Goal: Transaction & Acquisition: Register for event/course

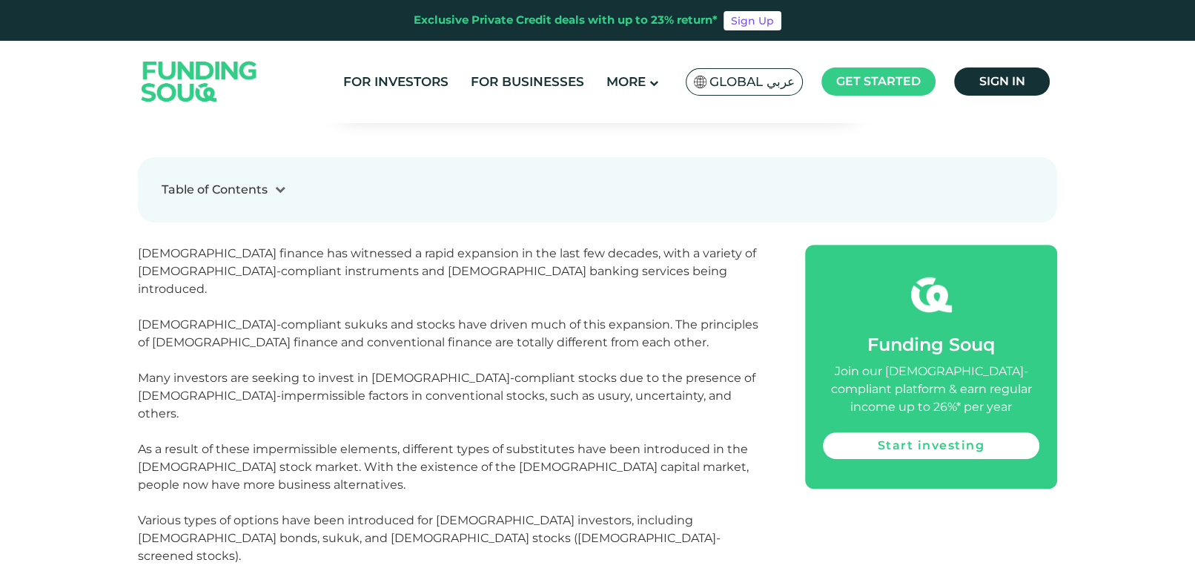
scroll to position [606, 0]
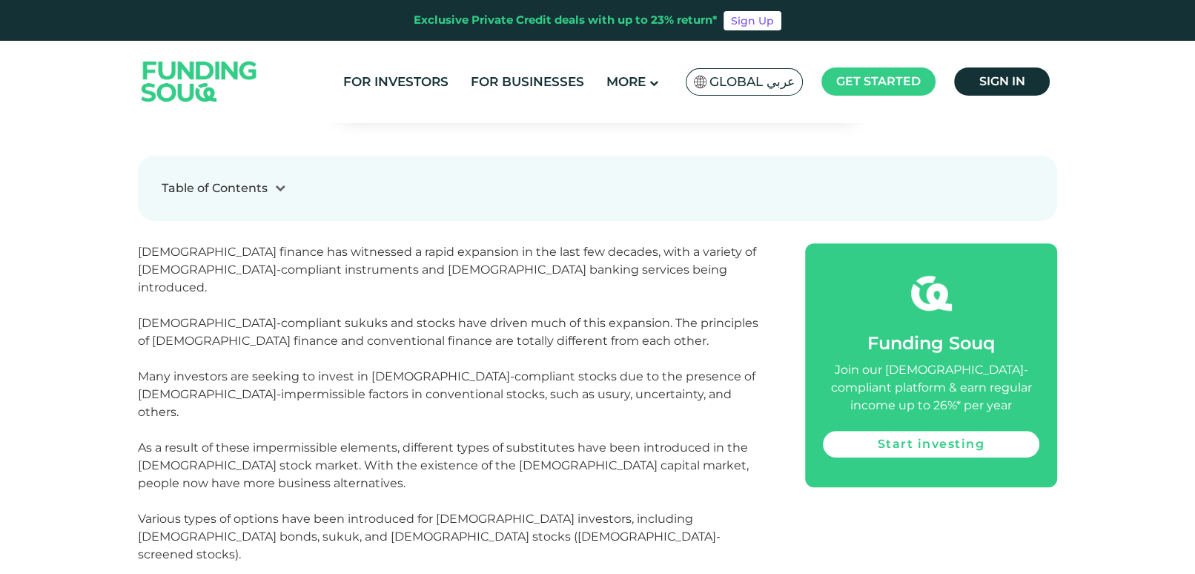
click at [360, 278] on span "Islamic finance has witnessed a rapid expansion in the last few decades, with a…" at bounding box center [448, 403] width 621 height 317
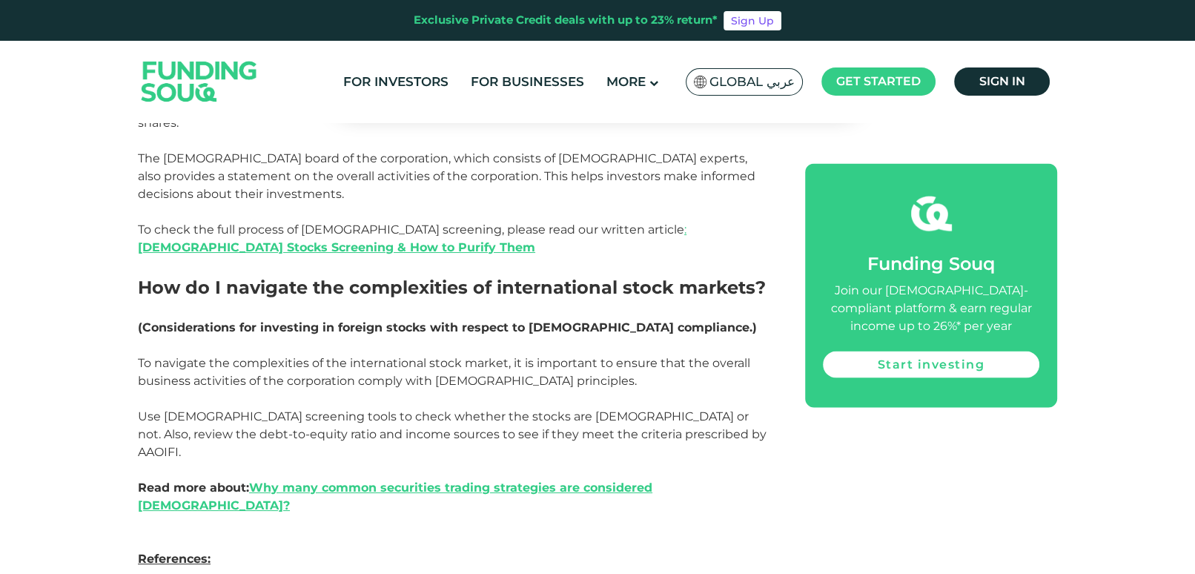
scroll to position [3137, 0]
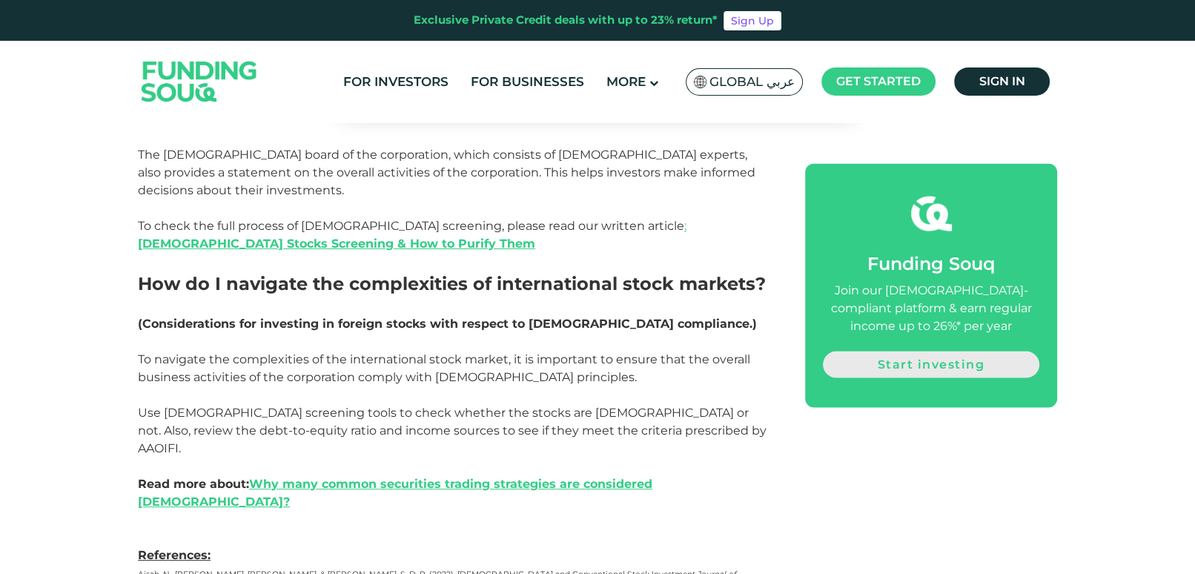
click at [852, 360] on link "Start investing" at bounding box center [931, 364] width 216 height 27
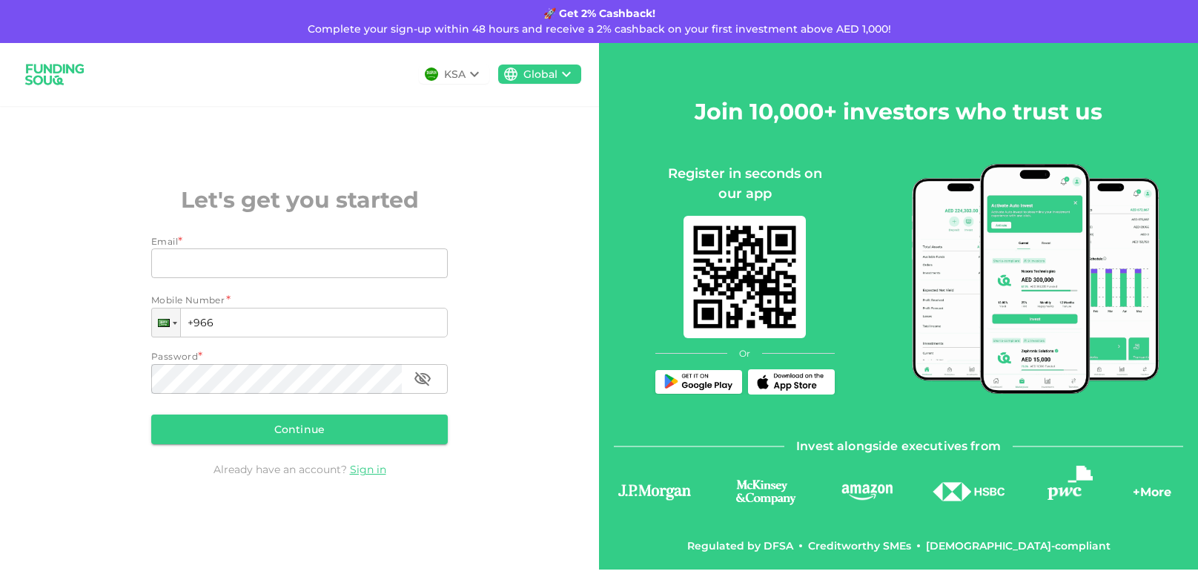
click at [474, 74] on icon at bounding box center [474, 74] width 9 height 5
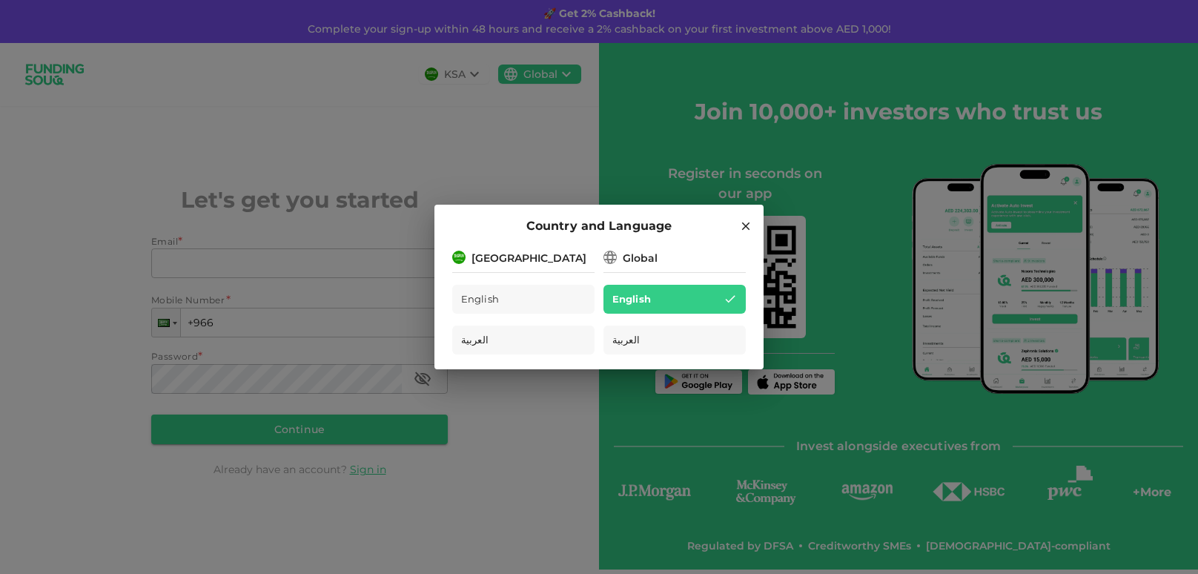
click at [742, 219] on icon at bounding box center [745, 225] width 13 height 13
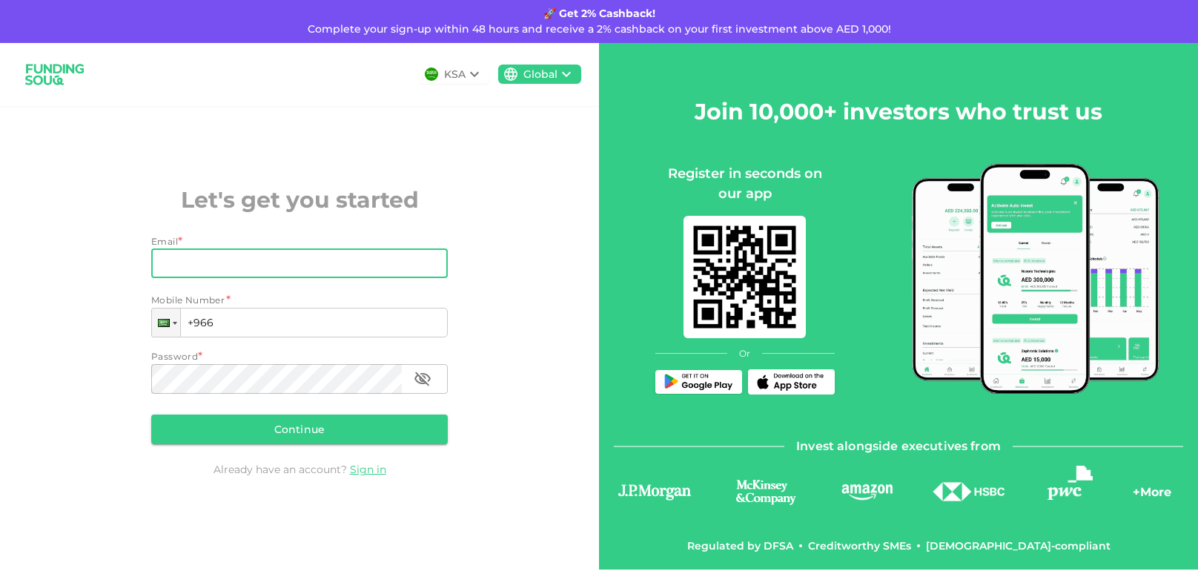
click at [299, 257] on input "Email" at bounding box center [291, 263] width 280 height 30
type input "[EMAIL_ADDRESS][DOMAIN_NAME]"
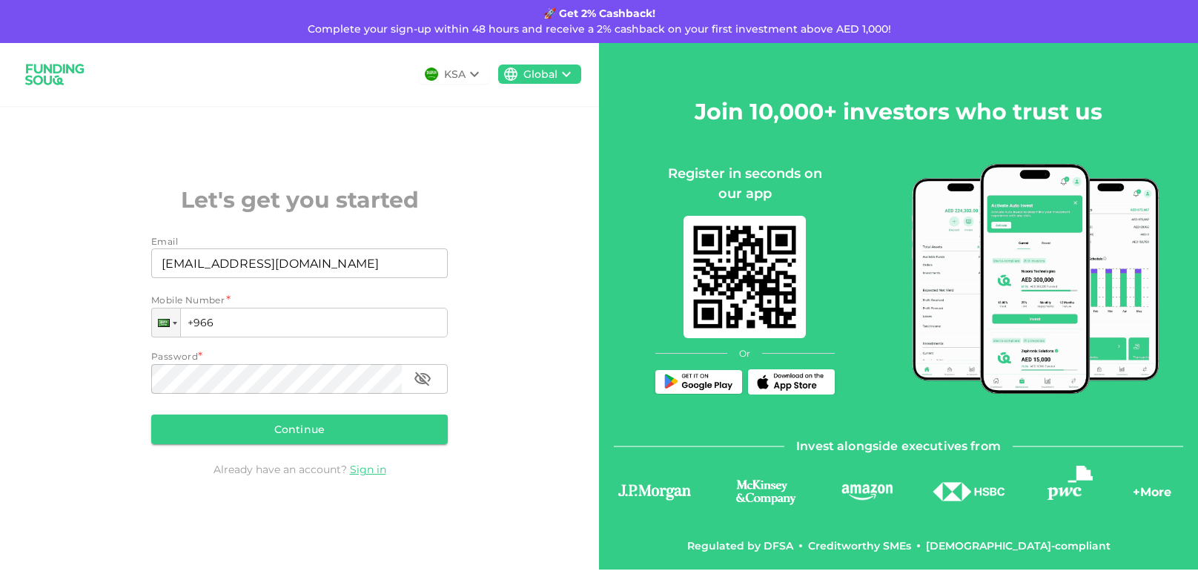
type input "+966"
click at [161, 319] on div at bounding box center [165, 323] width 12 height 8
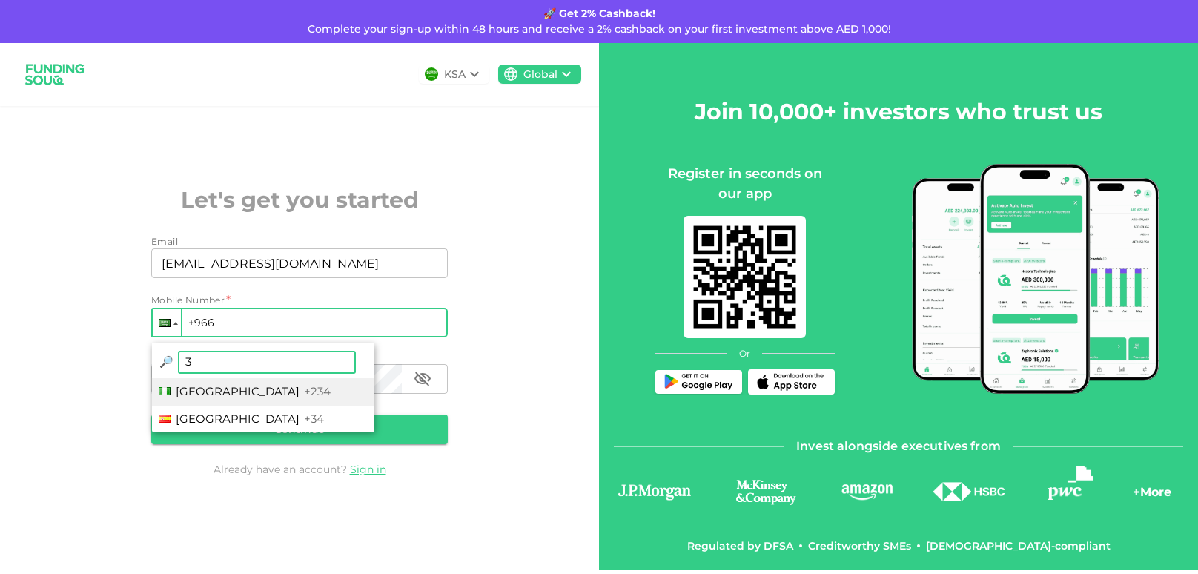
type input "34"
click at [202, 411] on span "[GEOGRAPHIC_DATA]" at bounding box center [238, 418] width 124 height 14
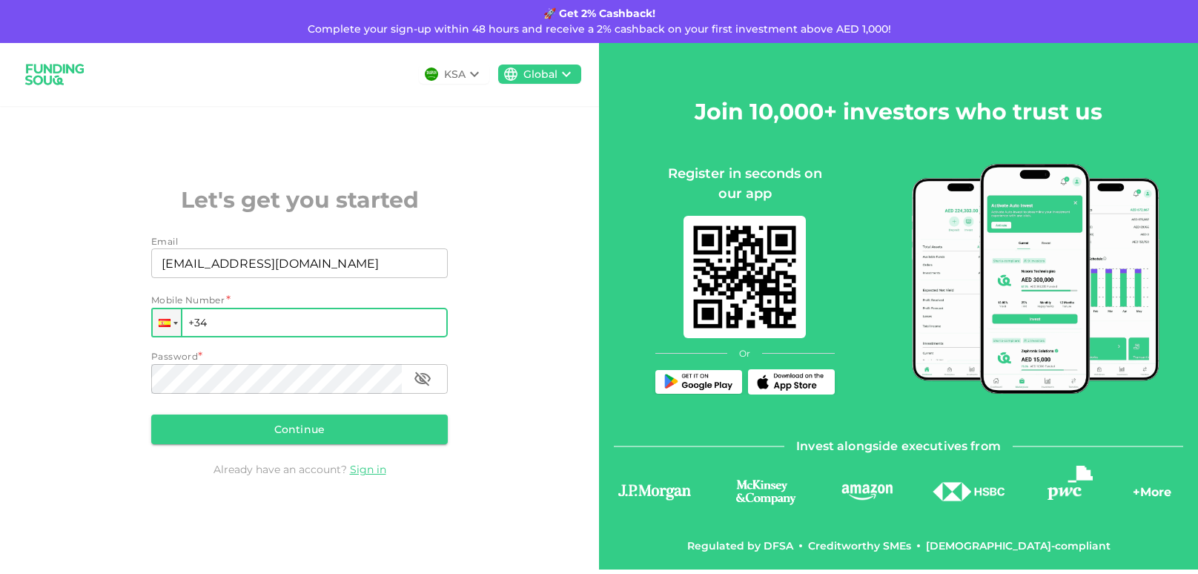
click at [260, 331] on input "+34" at bounding box center [299, 323] width 297 height 30
type input "[PHONE_NUMBER]"
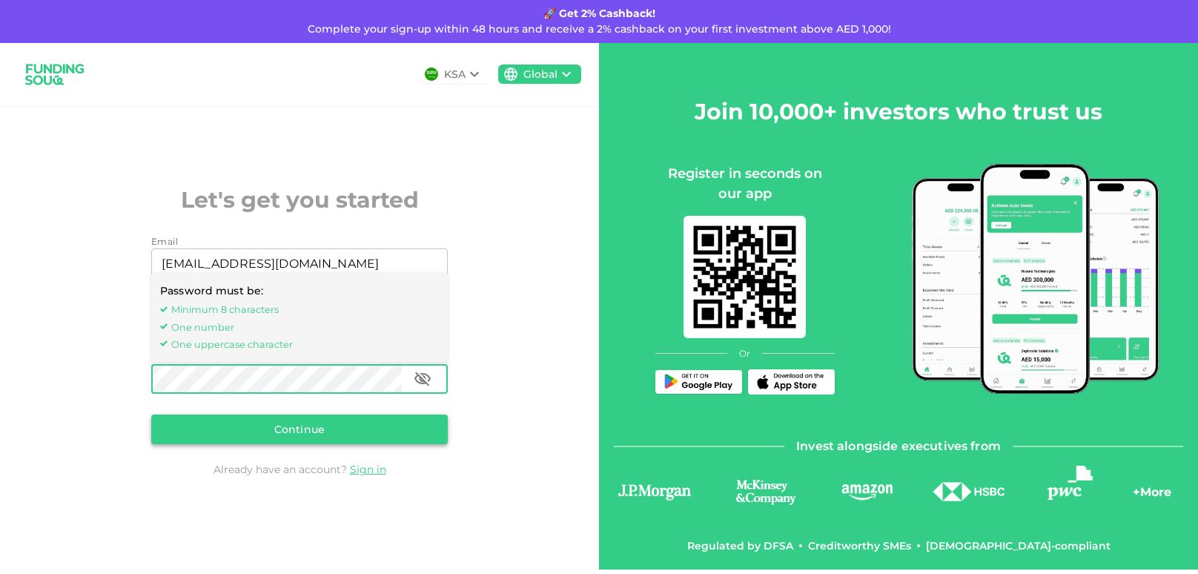
click at [282, 434] on button "Continue" at bounding box center [299, 429] width 297 height 30
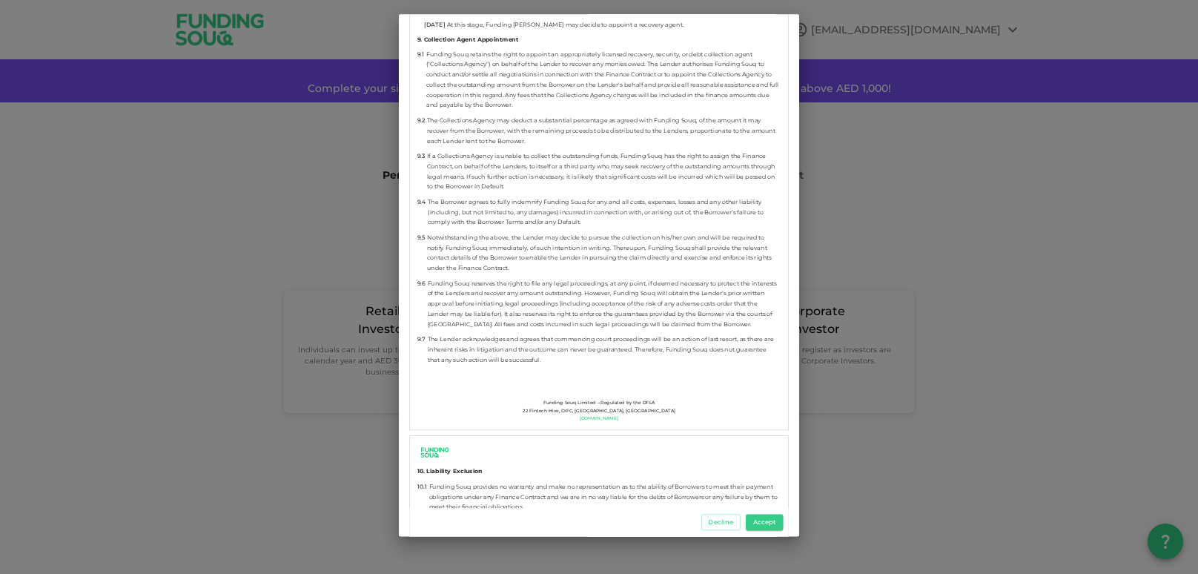
scroll to position [8398, 0]
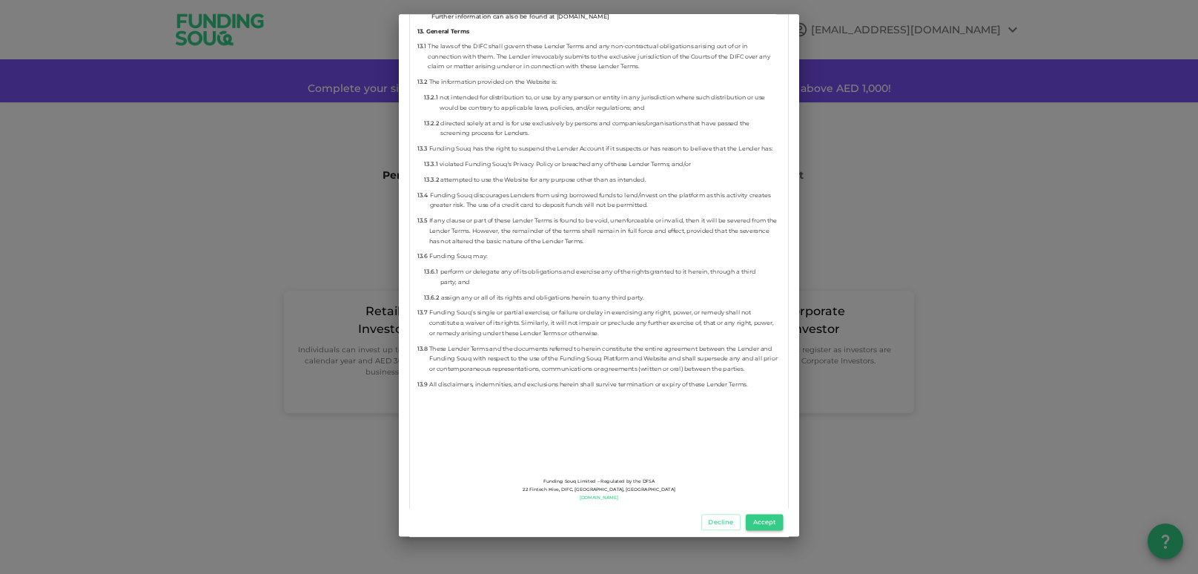
click at [767, 526] on button "Accept" at bounding box center [764, 523] width 37 height 16
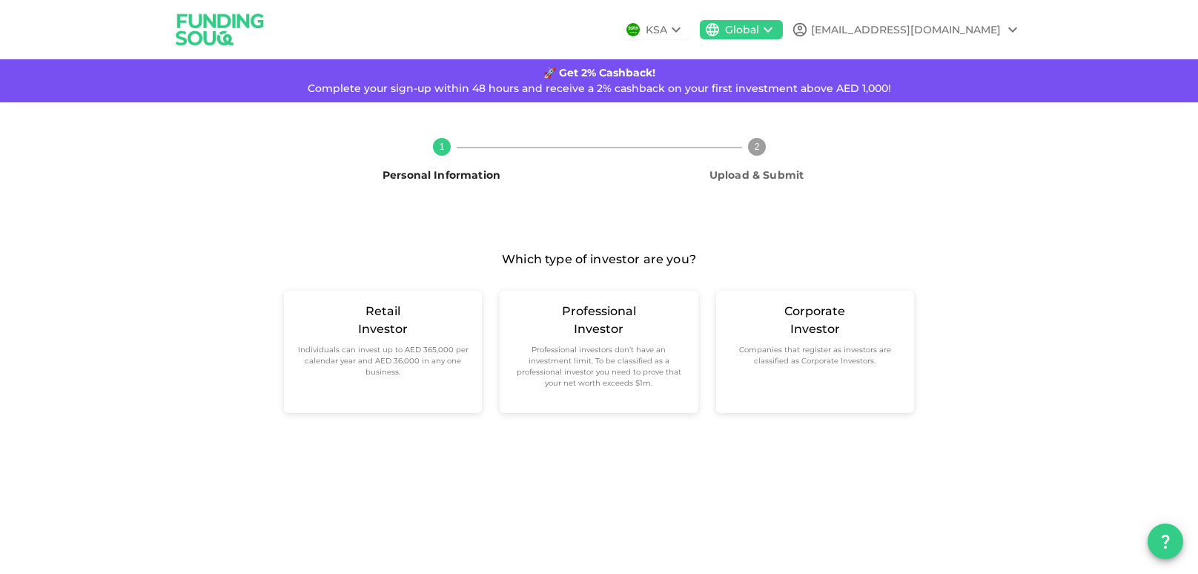
click at [543, 453] on div "1 Personal Information 2 Upload & Submit Which type of investor are you? Retail…" at bounding box center [599, 281] width 1198 height 358
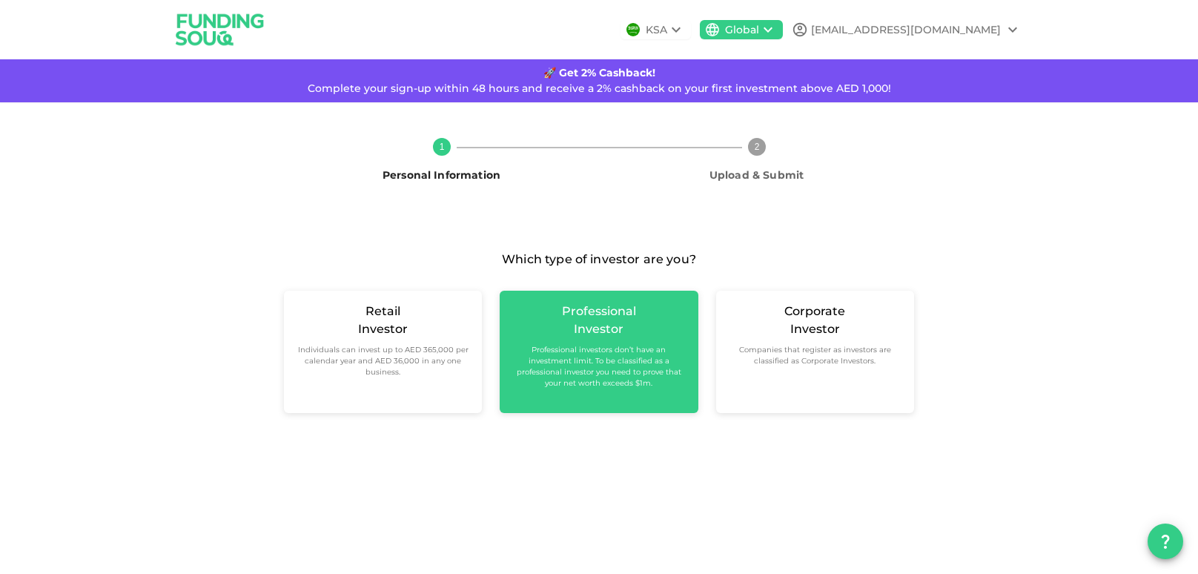
click at [562, 401] on div "Professional Investor Professional investors don’t have an investment limit. To…" at bounding box center [599, 352] width 198 height 122
